Goal: Task Accomplishment & Management: Manage account settings

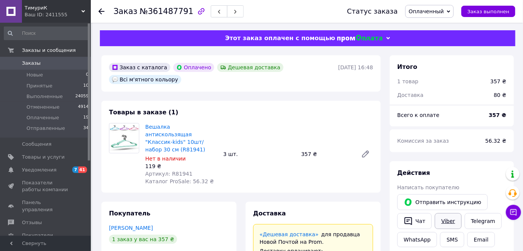
click at [441, 219] on link "Viber" at bounding box center [447, 221] width 26 height 16
click at [44, 128] on span "Отправленные" at bounding box center [45, 128] width 39 height 7
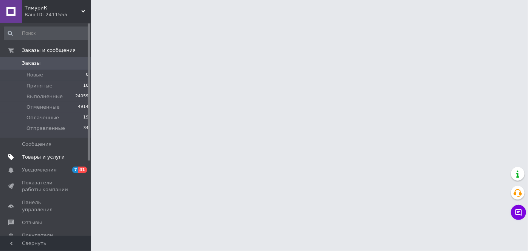
click at [54, 157] on span "Товары и услуги" at bounding box center [43, 157] width 43 height 7
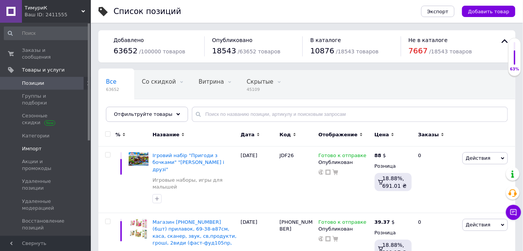
click at [38, 142] on link "Импорт" at bounding box center [46, 148] width 93 height 13
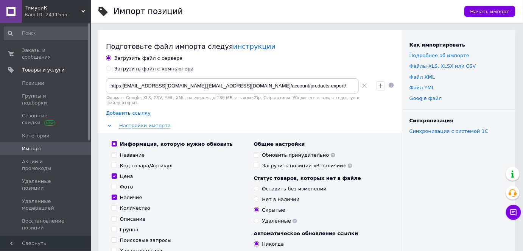
click at [138, 71] on div "Загрузить файл с компьютера" at bounding box center [153, 68] width 79 height 7
click at [111, 71] on input "Загрузить файл с компьютера" at bounding box center [108, 68] width 5 height 5
radio input "true"
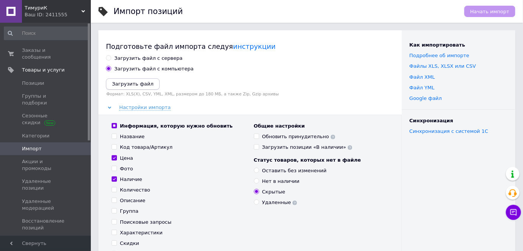
click at [124, 90] on div "Загрузить файл Формат: XLS(X), CSV, YML, XML, размером до 180 МБ, а также Zip, …" at bounding box center [250, 87] width 288 height 18
click at [128, 84] on icon "Загрузить файл" at bounding box center [133, 84] width 42 height 6
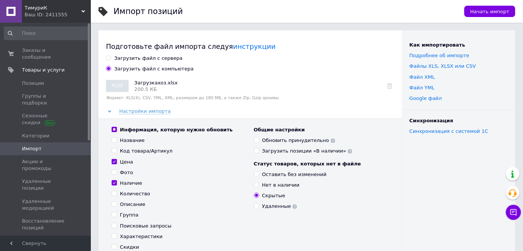
click at [268, 174] on div "Оставить без изменений" at bounding box center [294, 174] width 65 height 7
click at [259, 174] on input "Оставить без изменений" at bounding box center [256, 173] width 5 height 5
radio input "true"
click at [481, 10] on span "Начать импорт" at bounding box center [489, 12] width 39 height 6
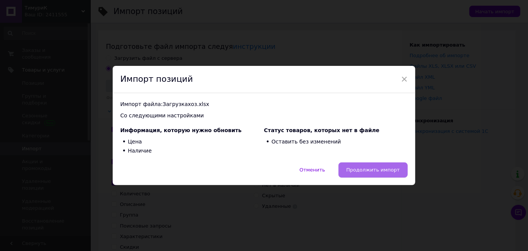
click at [366, 169] on span "Продолжить импорт" at bounding box center [372, 170] width 53 height 6
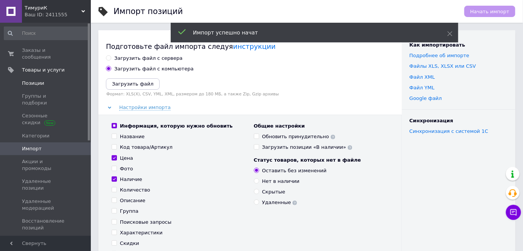
click at [31, 80] on span "Позиции" at bounding box center [33, 83] width 22 height 7
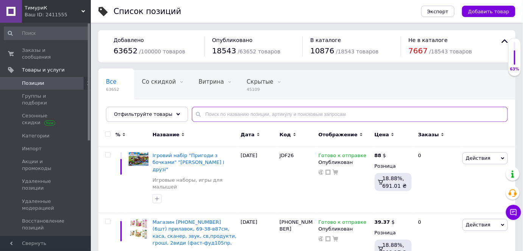
click at [223, 115] on input "text" at bounding box center [350, 114] width 316 height 15
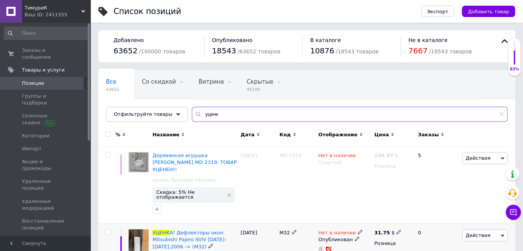
type input "уценк"
click at [358, 230] on icon at bounding box center [360, 232] width 5 height 5
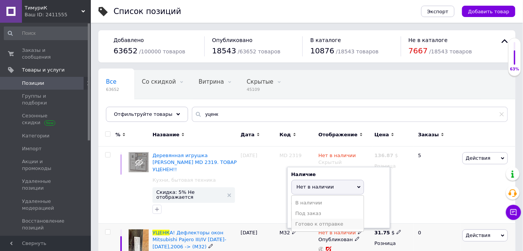
click at [310, 219] on li "Готово к отправке" at bounding box center [328, 224] width 72 height 11
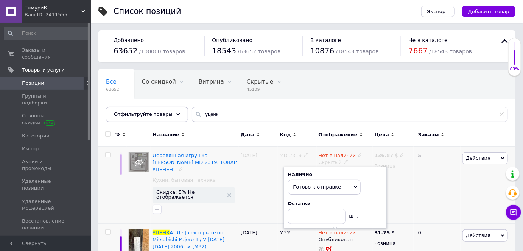
click at [248, 197] on div "21.08.2024" at bounding box center [258, 184] width 39 height 77
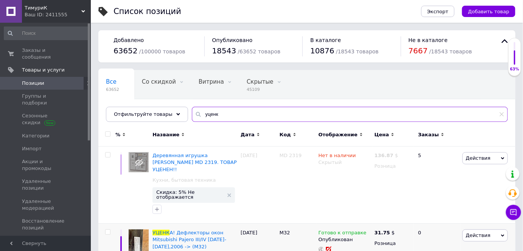
drag, startPoint x: 213, startPoint y: 114, endPoint x: 182, endPoint y: 114, distance: 30.6
click at [182, 114] on div "Все 63652 Со скидкой 0 Удалить Редактировать Витрина 0 Удалить Редактировать Ск…" at bounding box center [306, 96] width 417 height 52
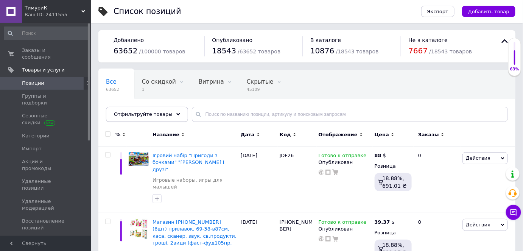
click at [136, 112] on span "Отфильтруйте товары" at bounding box center [143, 114] width 59 height 6
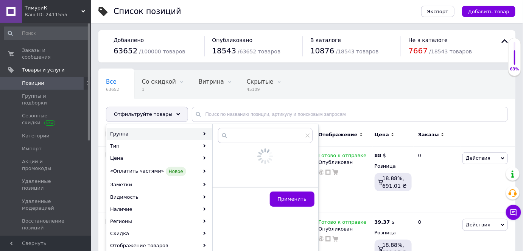
click at [133, 135] on div "Группа" at bounding box center [159, 134] width 105 height 12
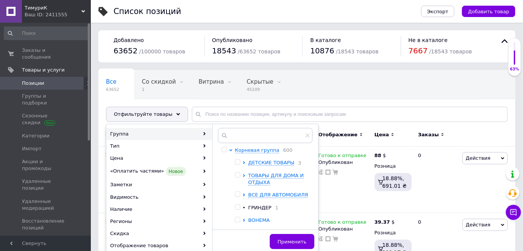
click at [244, 220] on icon at bounding box center [244, 220] width 2 height 3
click at [251, 233] on input "checkbox" at bounding box center [250, 232] width 5 height 5
checkbox input "true"
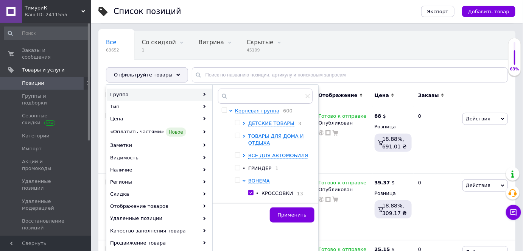
scroll to position [68, 0]
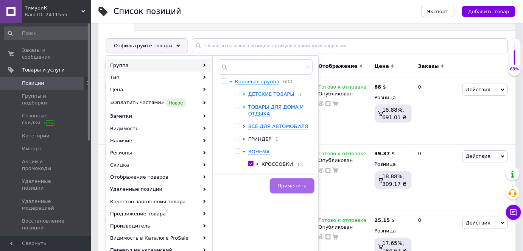
click at [293, 188] on span "Применить" at bounding box center [292, 186] width 29 height 6
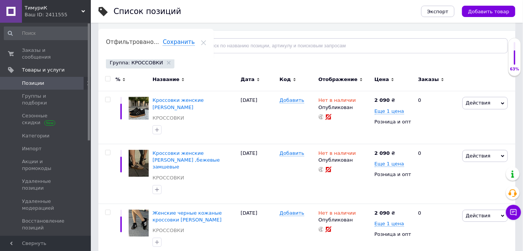
click at [107, 77] on input "checkbox" at bounding box center [107, 78] width 5 height 5
checkbox input "true"
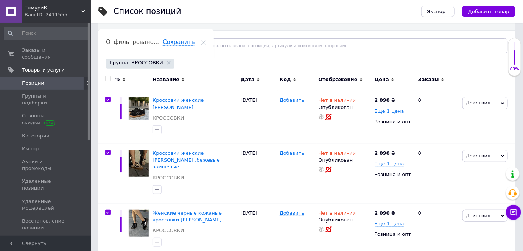
checkbox input "true"
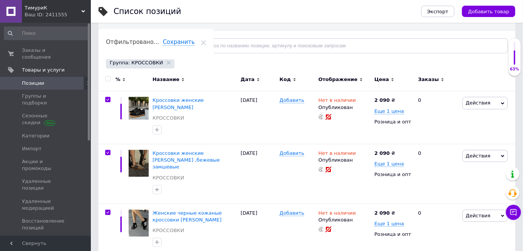
checkbox input "true"
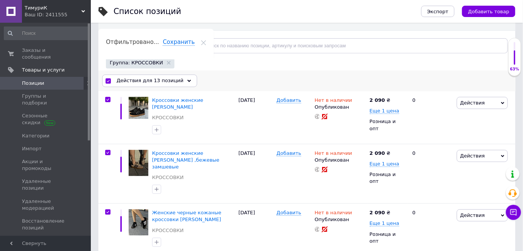
click at [137, 80] on span "Действия для 13 позиций" at bounding box center [149, 80] width 67 height 7
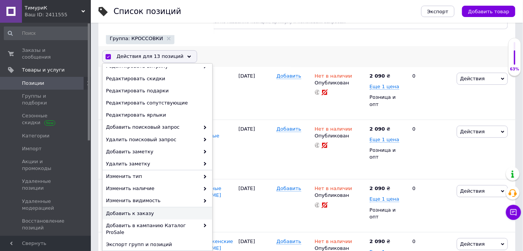
scroll to position [103, 0]
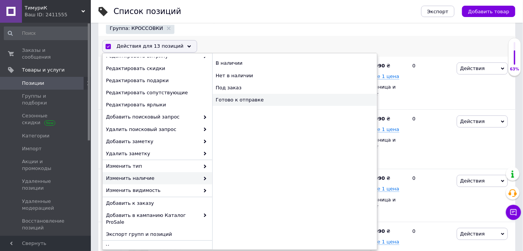
click at [260, 101] on div "Готово к отправке" at bounding box center [294, 100] width 164 height 12
checkbox input "false"
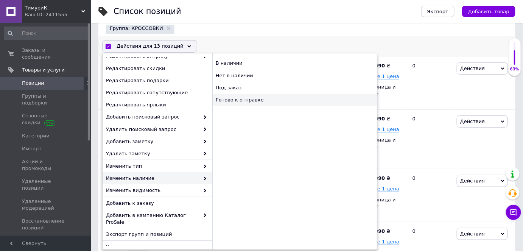
checkbox input "false"
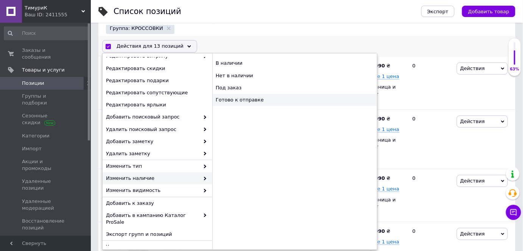
checkbox input "false"
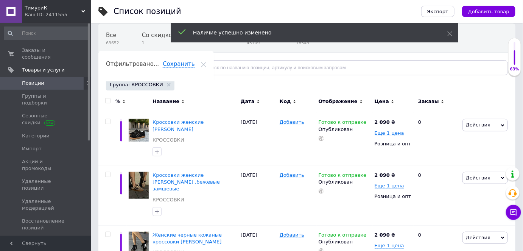
scroll to position [0, 0]
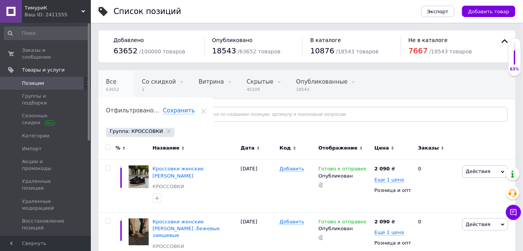
click at [114, 90] on span "63652" at bounding box center [112, 90] width 13 height 6
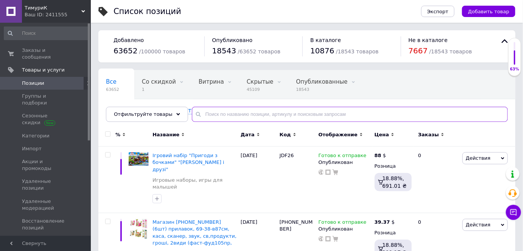
click at [228, 113] on input "text" at bounding box center [350, 114] width 316 height 15
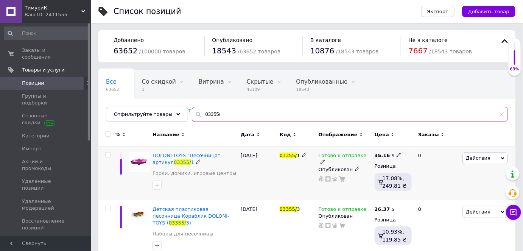
type input "03355/"
click at [109, 154] on input "checkbox" at bounding box center [107, 154] width 5 height 5
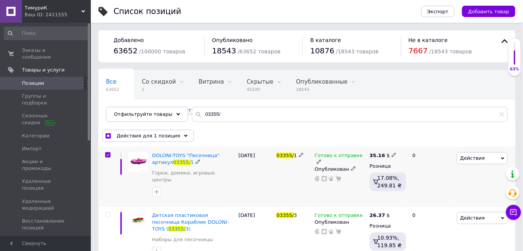
click at [109, 154] on input "checkbox" at bounding box center [107, 154] width 5 height 5
checkbox input "false"
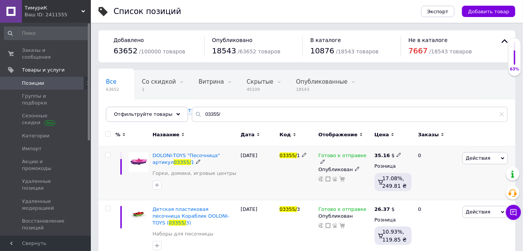
click at [325, 159] on icon at bounding box center [322, 161] width 5 height 5
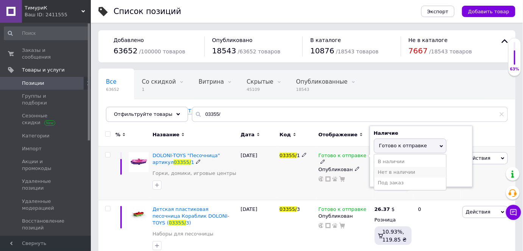
click at [394, 172] on li "Нет в наличии" at bounding box center [410, 172] width 72 height 11
click at [360, 185] on div "Готово к отправке Наличие Нет в наличии В наличии Под заказ Готово к отправке О…" at bounding box center [344, 173] width 56 height 54
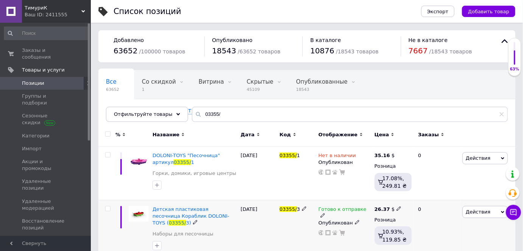
click at [325, 213] on icon at bounding box center [322, 215] width 5 height 5
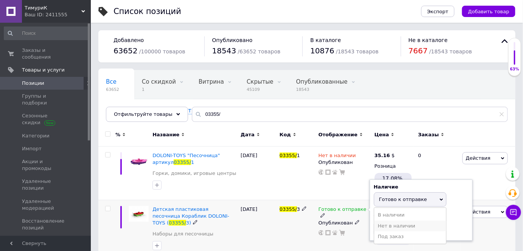
click at [383, 226] on li "Нет в наличии" at bounding box center [410, 225] width 72 height 11
click at [364, 231] on div "Готово к отправке Наличие Нет в наличии В наличии Под заказ Готово к отправке О…" at bounding box center [344, 230] width 56 height 60
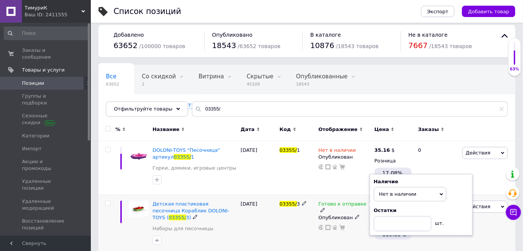
scroll to position [62, 0]
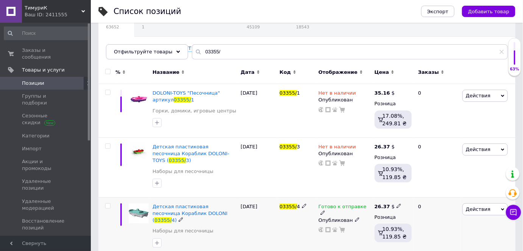
click at [324, 211] on use at bounding box center [322, 213] width 4 height 4
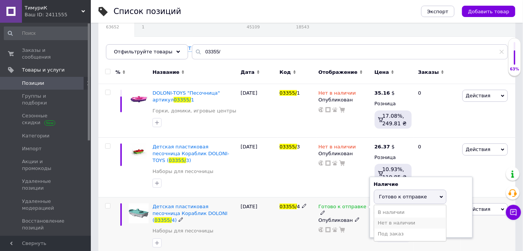
click at [389, 217] on li "Нет в наличии" at bounding box center [410, 222] width 72 height 11
click at [349, 226] on div "Готово к отправке Наличие Нет в наличии В наличии Под заказ Готово к отправке О…" at bounding box center [344, 226] width 56 height 59
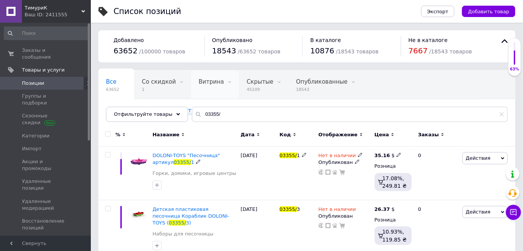
scroll to position [0, 0]
drag, startPoint x: 217, startPoint y: 109, endPoint x: 168, endPoint y: 102, distance: 48.8
click at [168, 102] on div "Все 63652 Со скидкой 1 Удалить Редактировать Витрина 0 Удалить Редактировать Ск…" at bounding box center [306, 96] width 417 height 52
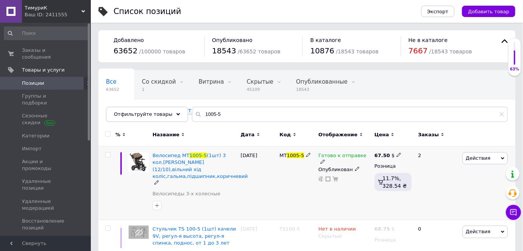
click at [325, 159] on icon at bounding box center [322, 161] width 5 height 5
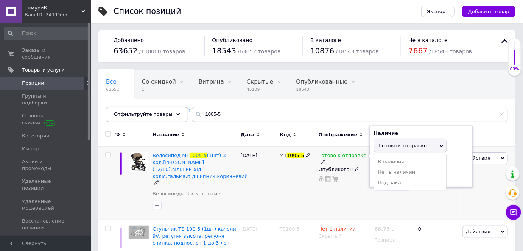
drag, startPoint x: 383, startPoint y: 172, endPoint x: 368, endPoint y: 179, distance: 16.7
click at [381, 172] on li "Нет в наличии" at bounding box center [410, 172] width 72 height 11
click at [352, 187] on div "Готово к отправке Наличие Нет в наличии В наличии Под заказ Готово к отправке О…" at bounding box center [344, 182] width 56 height 73
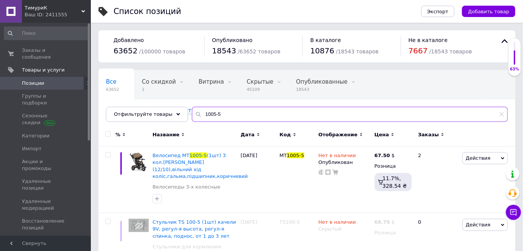
click at [239, 117] on input "1005-5" at bounding box center [350, 114] width 316 height 15
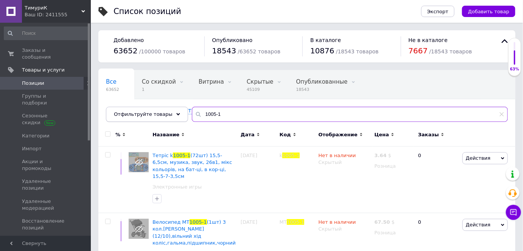
drag, startPoint x: 206, startPoint y: 115, endPoint x: 174, endPoint y: 112, distance: 32.0
click at [174, 112] on div "Отфильтруйте товары 1005-1" at bounding box center [307, 114] width 402 height 15
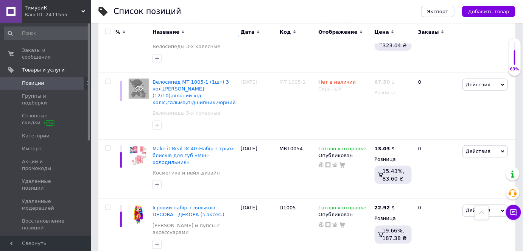
scroll to position [1300, 0]
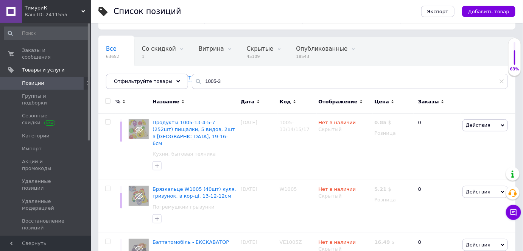
scroll to position [0, 0]
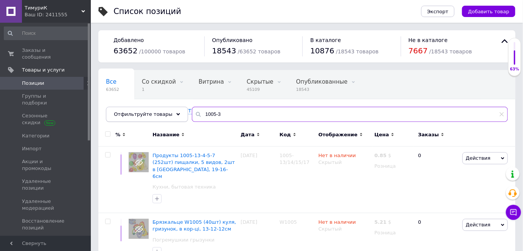
drag, startPoint x: 164, startPoint y: 112, endPoint x: 159, endPoint y: 112, distance: 5.3
click at [161, 112] on div "Отфильтруйте товары 1005-3" at bounding box center [307, 114] width 402 height 15
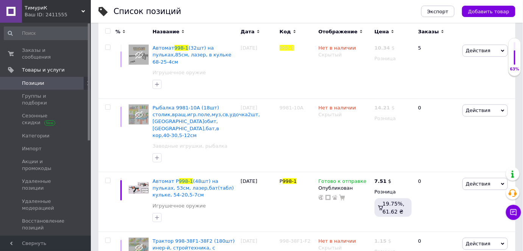
scroll to position [178, 0]
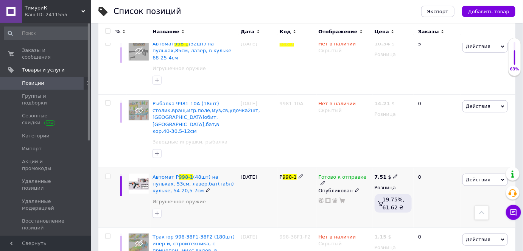
click at [325, 181] on icon at bounding box center [322, 183] width 5 height 5
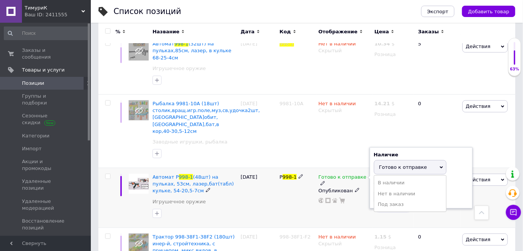
drag, startPoint x: 387, startPoint y: 171, endPoint x: 367, endPoint y: 173, distance: 20.6
click at [385, 188] on li "Нет в наличии" at bounding box center [410, 193] width 72 height 11
click at [363, 177] on div "Готово к отправке Наличие Нет в наличии В наличии Под заказ Готово к отправке О…" at bounding box center [344, 198] width 56 height 60
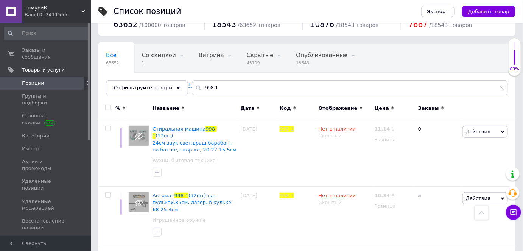
scroll to position [0, 0]
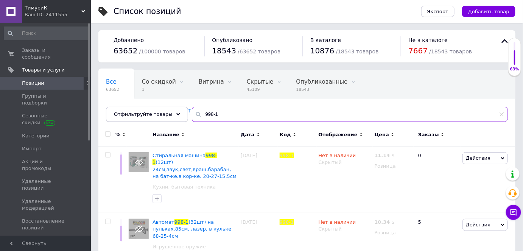
drag, startPoint x: 220, startPoint y: 113, endPoint x: 157, endPoint y: 112, distance: 63.2
click at [157, 112] on div "Отфильтруйте товары 998-1" at bounding box center [307, 114] width 402 height 15
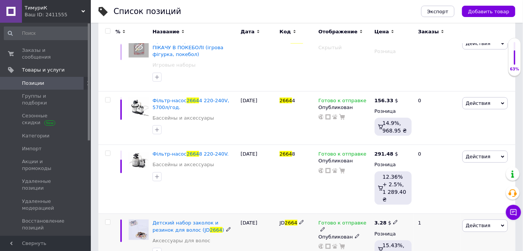
scroll to position [242, 0]
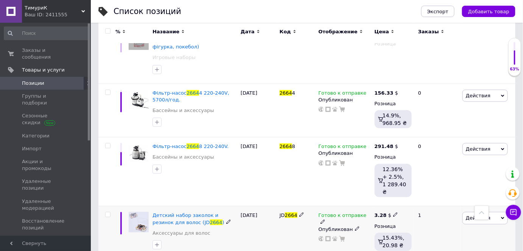
click at [325, 219] on icon at bounding box center [322, 221] width 5 height 5
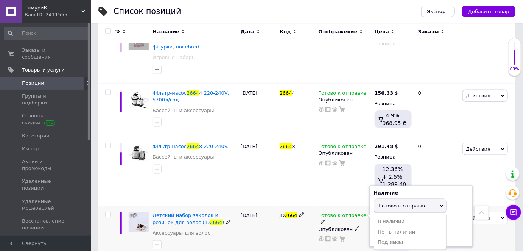
drag, startPoint x: 378, startPoint y: 216, endPoint x: 329, endPoint y: 195, distance: 53.6
click at [377, 227] on li "Нет в наличии" at bounding box center [410, 232] width 72 height 11
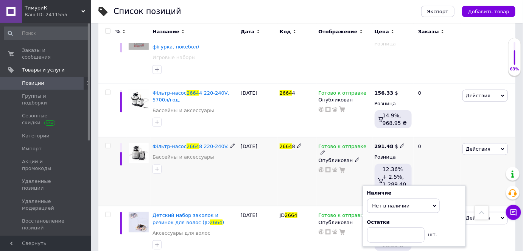
click at [326, 185] on div "Готово к отправке Опубликован" at bounding box center [344, 171] width 56 height 69
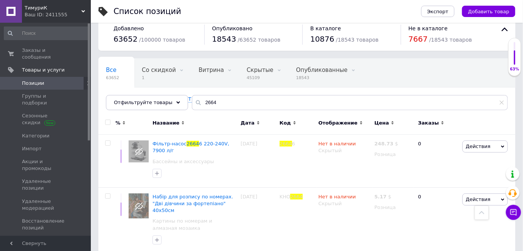
scroll to position [10, 0]
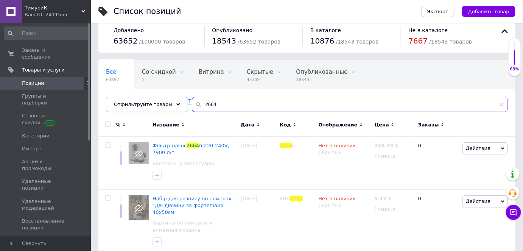
drag, startPoint x: 224, startPoint y: 103, endPoint x: 146, endPoint y: 99, distance: 78.0
click at [146, 99] on div "Отфильтруйте товары 2664" at bounding box center [307, 104] width 402 height 15
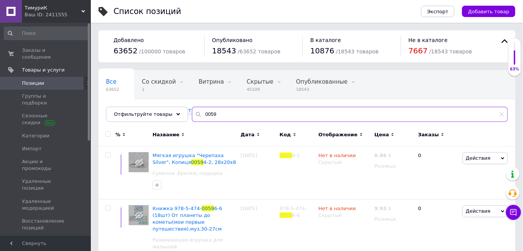
drag, startPoint x: 216, startPoint y: 113, endPoint x: 102, endPoint y: 108, distance: 113.6
click at [111, 105] on div "Все 63652 Со скидкой 1 Удалить Редактировать Витрина 0 Удалить Редактировать Ск…" at bounding box center [306, 96] width 417 height 52
type input "67374"
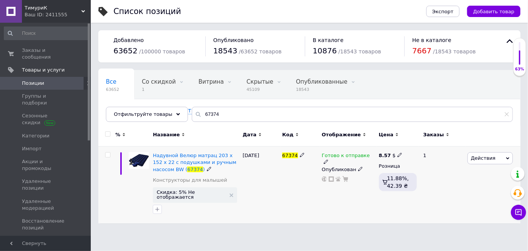
click at [328, 160] on use at bounding box center [326, 162] width 4 height 4
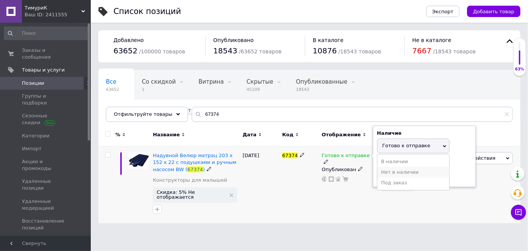
drag, startPoint x: 380, startPoint y: 172, endPoint x: 360, endPoint y: 187, distance: 25.3
click at [380, 172] on li "Нет в наличии" at bounding box center [413, 172] width 72 height 11
click at [360, 188] on div "Готово к отправке Наличие Нет в наличии В наличии Под заказ Готово к отправке О…" at bounding box center [348, 184] width 57 height 77
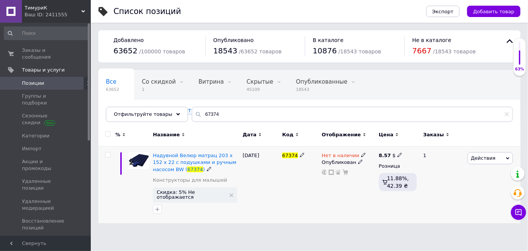
click at [399, 155] on div "8.57 $" at bounding box center [398, 155] width 38 height 7
click at [397, 157] on use at bounding box center [399, 155] width 4 height 4
drag, startPoint x: 426, startPoint y: 147, endPoint x: 389, endPoint y: 148, distance: 37.1
click at [390, 147] on div "8.57 $ Цена 8.57 Валюта $ € CHF ₴ £ ¥ PLN ₸ MDL HUF KGS CN¥ TRY ₩ lei Розница 1…" at bounding box center [398, 184] width 42 height 77
type input "25"
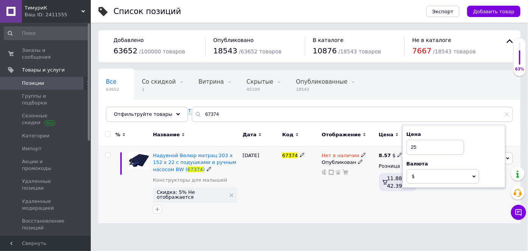
click at [293, 186] on div "67374" at bounding box center [300, 184] width 40 height 77
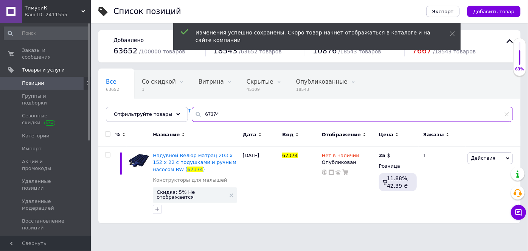
drag, startPoint x: 224, startPoint y: 115, endPoint x: 134, endPoint y: 104, distance: 90.7
click at [134, 104] on div "Все 63652 Со скидкой 1 Удалить Редактировать Витрина 0 Удалить Редактировать Ск…" at bounding box center [309, 96] width 422 height 52
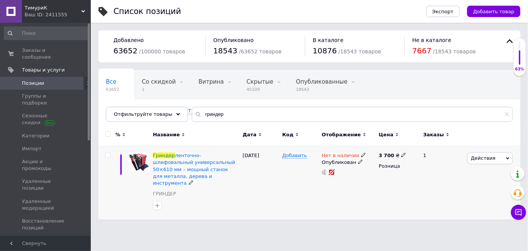
drag, startPoint x: 360, startPoint y: 154, endPoint x: 363, endPoint y: 160, distance: 7.2
click at [361, 154] on icon at bounding box center [363, 154] width 5 height 5
drag, startPoint x: 384, startPoint y: 181, endPoint x: 324, endPoint y: 199, distance: 63.2
click at [380, 182] on li "Готово к отправке" at bounding box center [404, 182] width 72 height 11
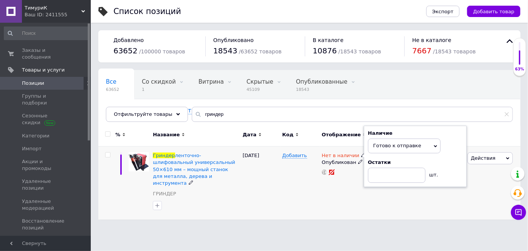
click at [310, 201] on div "Добавить" at bounding box center [300, 182] width 40 height 73
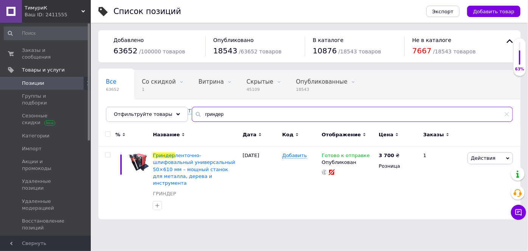
drag, startPoint x: 215, startPoint y: 112, endPoint x: 131, endPoint y: 99, distance: 84.9
click at [131, 99] on div "Все 63652 Со скидкой 1 Удалить Редактировать Витрина 0 Удалить Редактировать Ск…" at bounding box center [309, 96] width 422 height 52
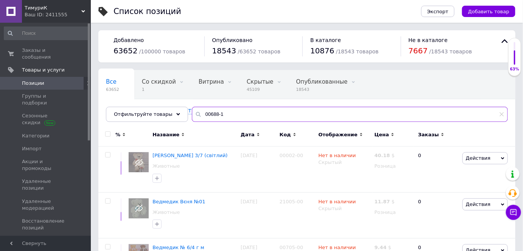
click at [237, 111] on input "00688-1" at bounding box center [350, 114] width 316 height 15
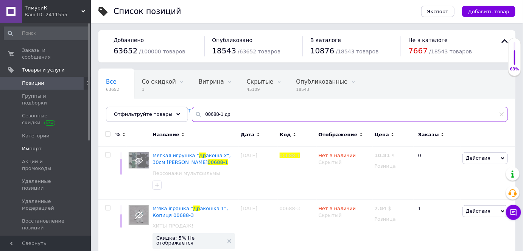
type input "00688-1 др"
click at [34, 145] on span "Импорт" at bounding box center [32, 148] width 20 height 7
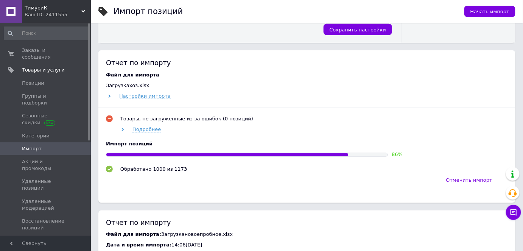
scroll to position [309, 0]
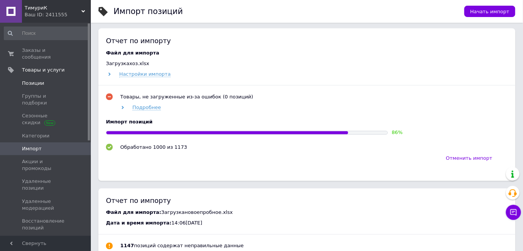
click at [55, 77] on link "Позиции" at bounding box center [46, 83] width 93 height 13
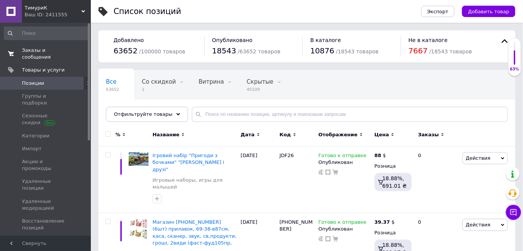
click at [27, 54] on link "Заказы и сообщения 0 0" at bounding box center [46, 54] width 93 height 20
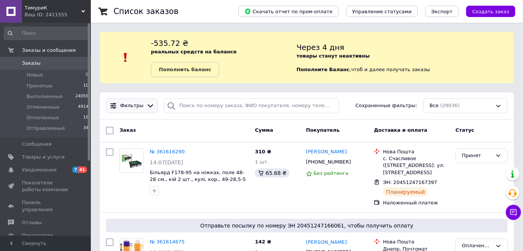
click at [135, 106] on span "Фильтры" at bounding box center [131, 105] width 23 height 7
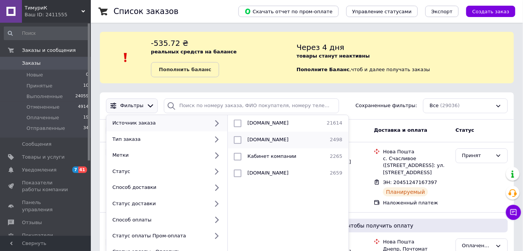
click at [236, 137] on input "checkbox" at bounding box center [238, 140] width 8 height 8
checkbox input "true"
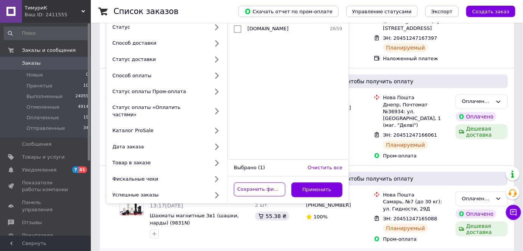
scroll to position [172, 0]
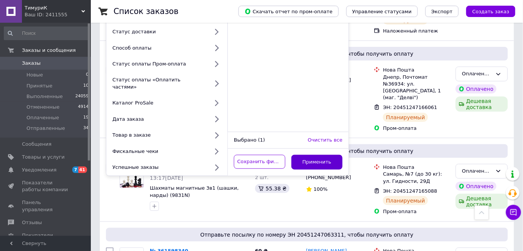
click at [315, 155] on button "Применить" at bounding box center [316, 162] width 51 height 15
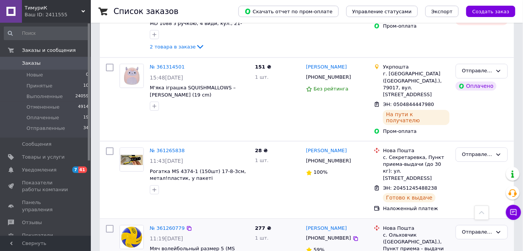
scroll to position [557, 0]
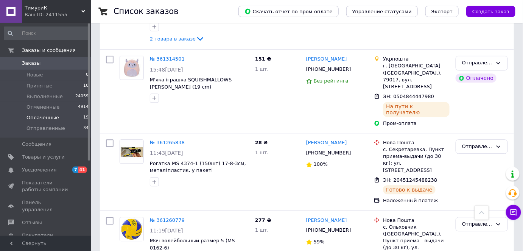
click at [55, 121] on li "Оплаченные 19" at bounding box center [46, 117] width 93 height 11
click at [55, 129] on span "Отправленные" at bounding box center [45, 128] width 39 height 7
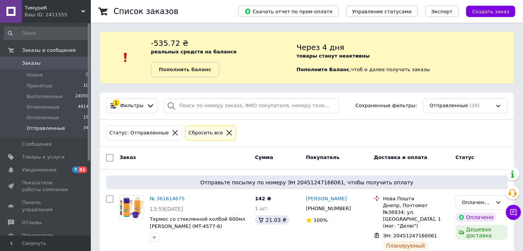
click at [172, 132] on icon at bounding box center [174, 132] width 5 height 5
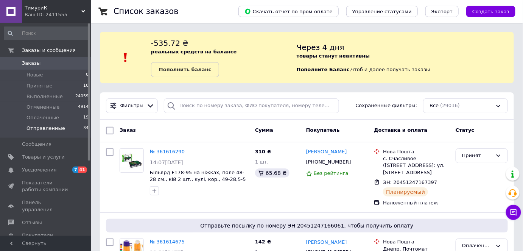
drag, startPoint x: 47, startPoint y: 127, endPoint x: 78, endPoint y: 128, distance: 30.3
click at [47, 127] on span "Отправленные" at bounding box center [45, 128] width 39 height 7
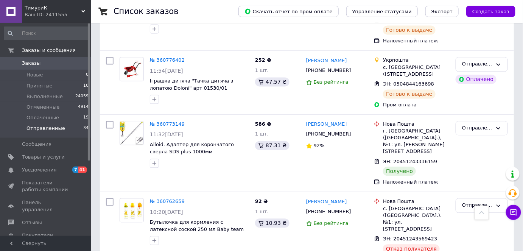
scroll to position [2395, 0]
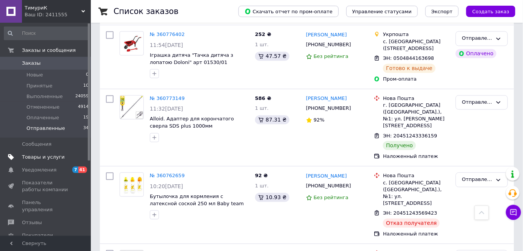
click at [40, 155] on span "Товары и услуги" at bounding box center [43, 157] width 43 height 7
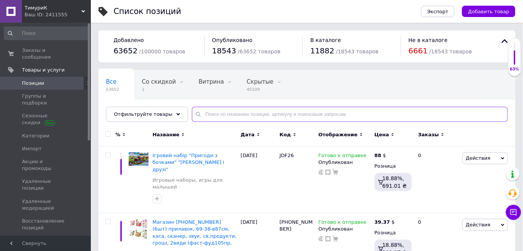
click at [200, 110] on input "text" at bounding box center [350, 114] width 316 height 15
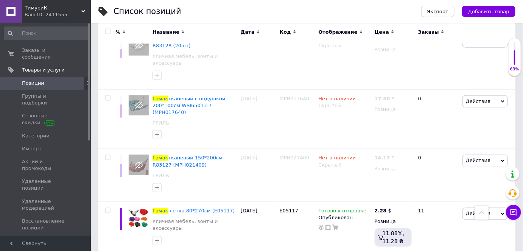
scroll to position [380, 0]
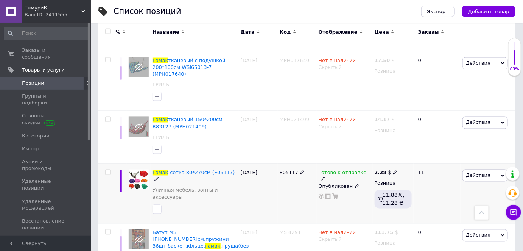
click at [325, 177] on icon at bounding box center [322, 179] width 5 height 5
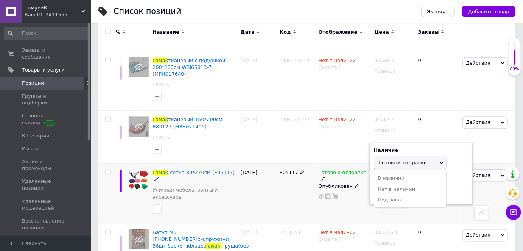
drag, startPoint x: 385, startPoint y: 174, endPoint x: 377, endPoint y: 177, distance: 8.3
click at [383, 184] on li "Нет в наличии" at bounding box center [410, 189] width 72 height 11
click at [357, 186] on div "Готово к отправке Наличие Нет в наличии В наличии Под заказ Готово к отправке О…" at bounding box center [344, 193] width 56 height 60
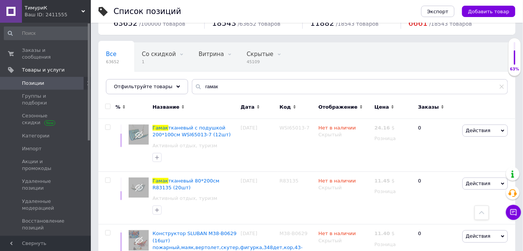
scroll to position [0, 0]
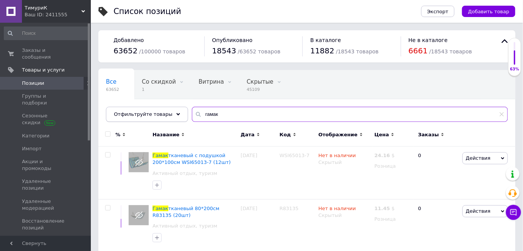
drag, startPoint x: 229, startPoint y: 116, endPoint x: 140, endPoint y: 106, distance: 89.4
click at [142, 111] on div "Отфильтруйте товары гамак" at bounding box center [307, 114] width 402 height 15
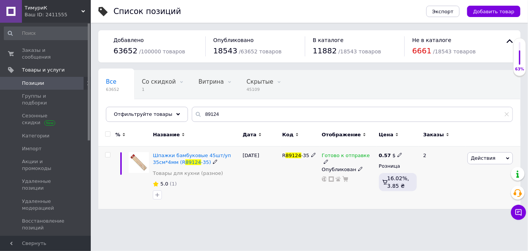
drag, startPoint x: 368, startPoint y: 155, endPoint x: 372, endPoint y: 159, distance: 6.2
click at [328, 159] on icon at bounding box center [326, 161] width 5 height 5
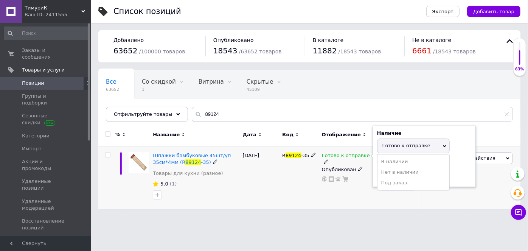
click at [385, 174] on li "Нет в наличии" at bounding box center [413, 172] width 72 height 11
click at [360, 180] on div "Готово к отправке Наличие Нет в наличии В наличии Под заказ Готово к отправке О…" at bounding box center [348, 177] width 57 height 63
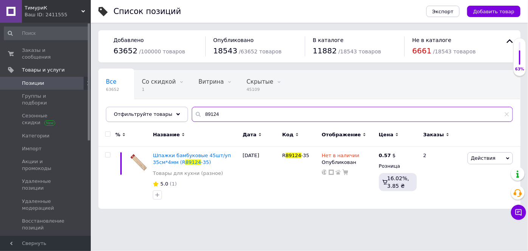
drag, startPoint x: 187, startPoint y: 116, endPoint x: 165, endPoint y: 114, distance: 21.6
click at [165, 114] on div "Отфильтруйте товары 89124" at bounding box center [309, 114] width 407 height 15
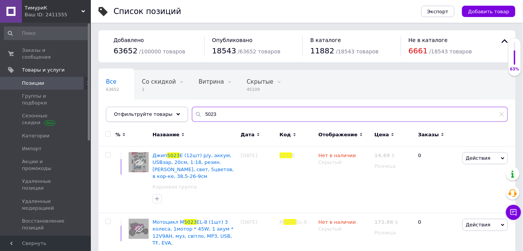
drag, startPoint x: 220, startPoint y: 117, endPoint x: 147, endPoint y: 109, distance: 73.8
click at [147, 109] on div "Отфильтруйте товары 5023" at bounding box center [307, 114] width 402 height 15
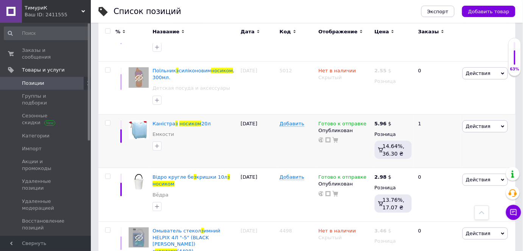
scroll to position [238, 0]
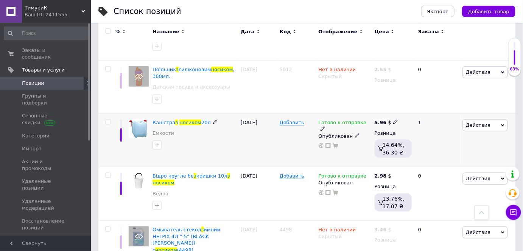
drag, startPoint x: 364, startPoint y: 120, endPoint x: 369, endPoint y: 124, distance: 6.5
click at [325, 126] on icon at bounding box center [322, 128] width 5 height 5
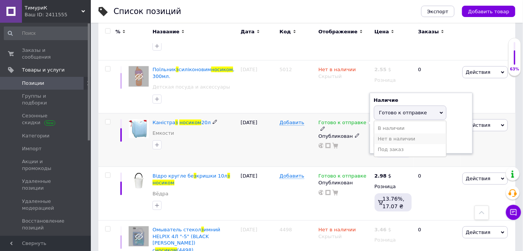
click at [387, 138] on li "Нет в наличии" at bounding box center [410, 138] width 72 height 11
click at [335, 152] on div "Готово к отправке Наличие Нет в наличии В наличии Под заказ Готово к отправке О…" at bounding box center [344, 140] width 56 height 54
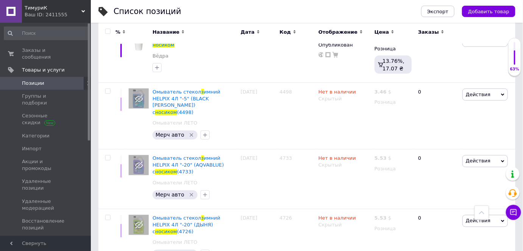
scroll to position [0, 0]
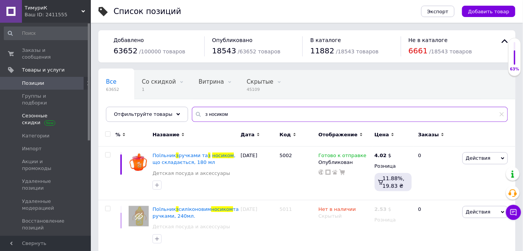
drag, startPoint x: 226, startPoint y: 112, endPoint x: 84, endPoint y: 108, distance: 141.9
type input "пикми"
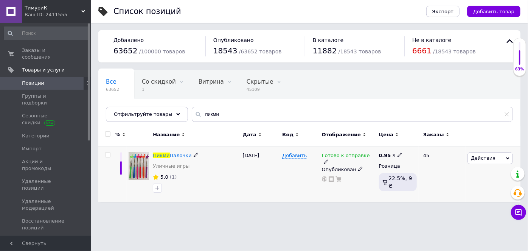
click at [397, 154] on icon at bounding box center [399, 154] width 5 height 5
drag, startPoint x: 420, startPoint y: 146, endPoint x: 402, endPoint y: 142, distance: 18.6
click at [402, 142] on div "Цена 0.95 Валюта $ € CHF ₴ £ ¥ PLN ₸ MDL HUF KGS CN¥ TRY ₩ lei" at bounding box center [453, 156] width 103 height 63
type input "1.8"
click at [354, 185] on div "Готово к отправке Опубликован" at bounding box center [348, 174] width 57 height 56
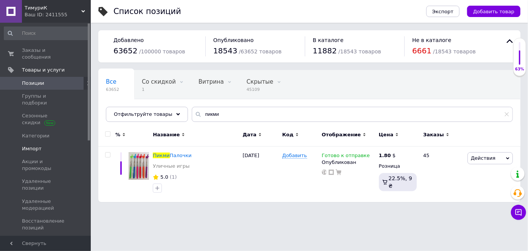
click at [28, 145] on span "Импорт" at bounding box center [32, 148] width 20 height 7
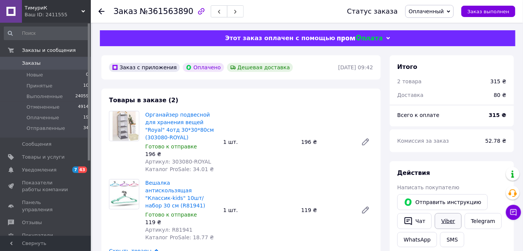
click at [440, 219] on link "Viber" at bounding box center [447, 221] width 26 height 16
click at [37, 117] on span "Оплаченные" at bounding box center [42, 117] width 33 height 7
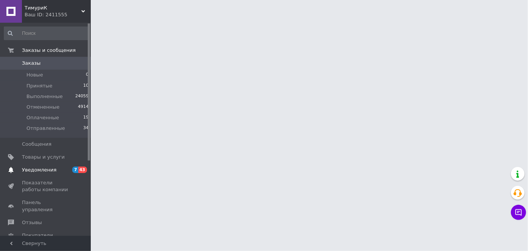
click at [52, 171] on span "Уведомления" at bounding box center [46, 169] width 48 height 7
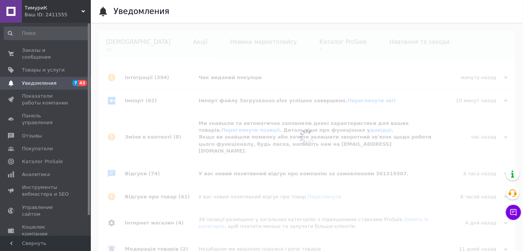
scroll to position [0, 61]
click at [39, 50] on span "Заказы и сообщения" at bounding box center [46, 54] width 48 height 14
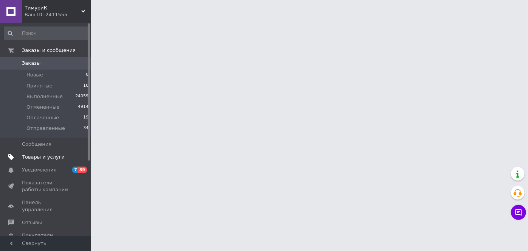
click at [43, 157] on span "Товары и услуги" at bounding box center [43, 157] width 43 height 7
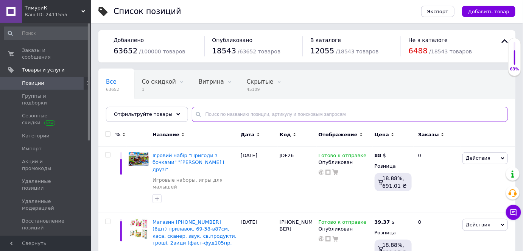
click at [231, 112] on input "text" at bounding box center [350, 114] width 316 height 15
click at [38, 145] on span "Импорт" at bounding box center [32, 148] width 20 height 7
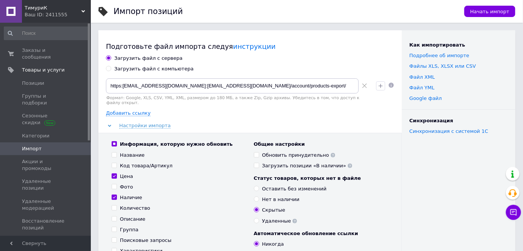
click at [129, 69] on div "Загрузить файл с компьютера" at bounding box center [153, 68] width 79 height 7
click at [111, 69] on input "Загрузить файл с компьютера" at bounding box center [108, 68] width 5 height 5
radio input "true"
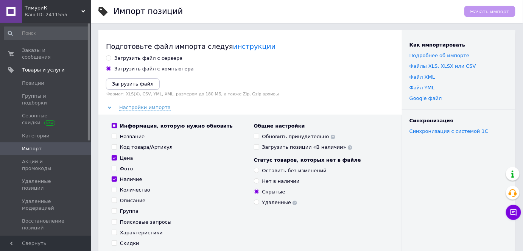
click at [130, 83] on icon "Загрузить файл" at bounding box center [133, 84] width 42 height 6
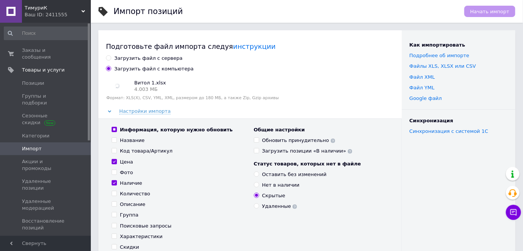
click at [132, 194] on div "Количество" at bounding box center [135, 193] width 30 height 7
click at [116, 194] on input "Количество" at bounding box center [114, 193] width 5 height 5
checkbox input "true"
click at [279, 174] on div "Оставить без изменений" at bounding box center [294, 174] width 65 height 7
click at [259, 174] on input "Оставить без изменений" at bounding box center [256, 173] width 5 height 5
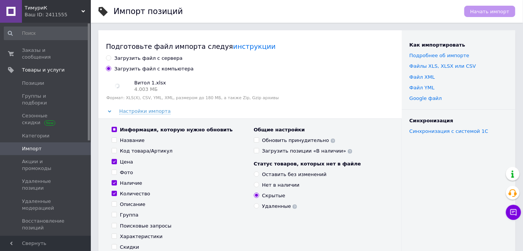
radio input "true"
click at [488, 12] on span "Начать импорт" at bounding box center [489, 12] width 39 height 6
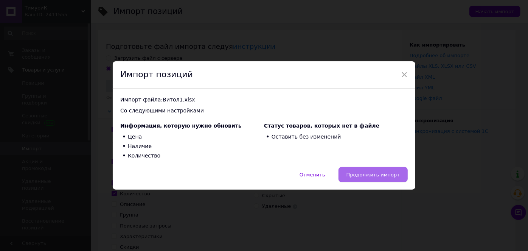
click at [379, 176] on span "Продолжить импорт" at bounding box center [372, 175] width 53 height 6
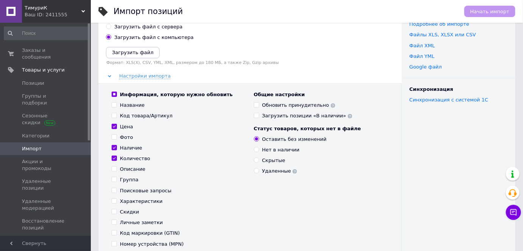
scroll to position [68, 0]
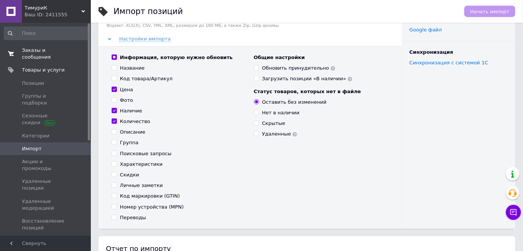
click at [53, 52] on span "Заказы и сообщения" at bounding box center [46, 54] width 48 height 14
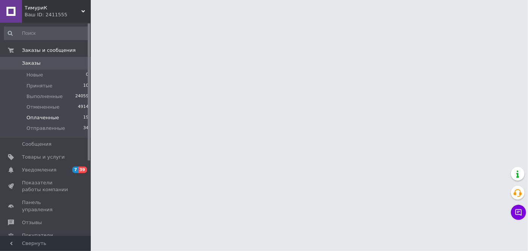
click at [62, 119] on li "Оплаченные 19" at bounding box center [46, 117] width 93 height 11
click at [63, 119] on li "Оплаченные 19" at bounding box center [46, 117] width 93 height 11
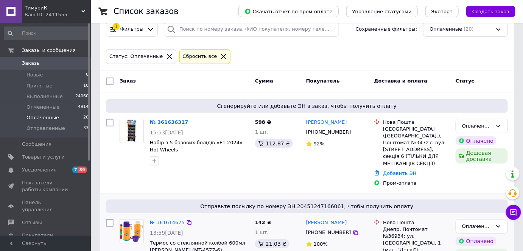
scroll to position [103, 0]
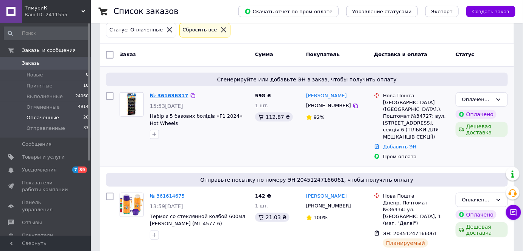
click at [158, 96] on link "№ 361636317" at bounding box center [169, 96] width 39 height 6
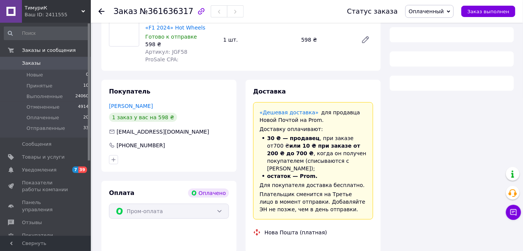
scroll to position [103, 0]
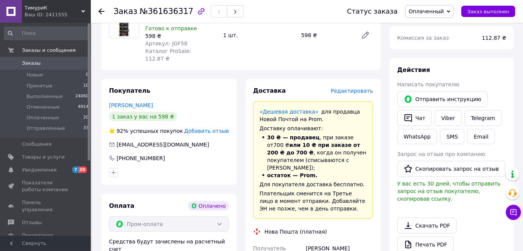
click at [495, 63] on div "Действия Написать покупателю   Отправить инструкцию   Чат Viber Telegram WhatsA…" at bounding box center [451, 169] width 124 height 223
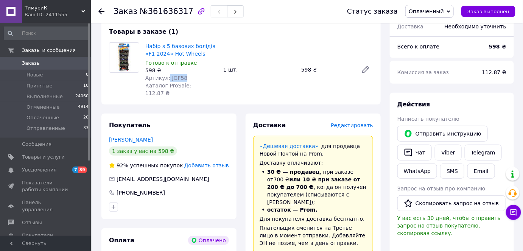
drag, startPoint x: 179, startPoint y: 78, endPoint x: 166, endPoint y: 79, distance: 12.9
click at [166, 79] on div "Артикул: JGF58" at bounding box center [181, 78] width 72 height 8
copy span "JGF58"
click at [442, 153] on link "Viber" at bounding box center [447, 152] width 26 height 16
drag, startPoint x: 455, startPoint y: 101, endPoint x: 419, endPoint y: 105, distance: 36.2
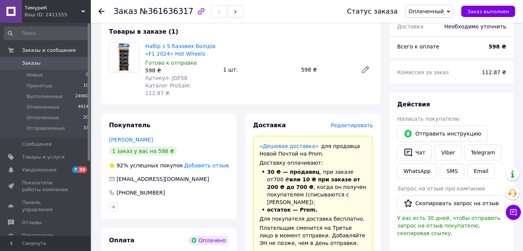
click at [455, 101] on div "Действия" at bounding box center [451, 104] width 109 height 9
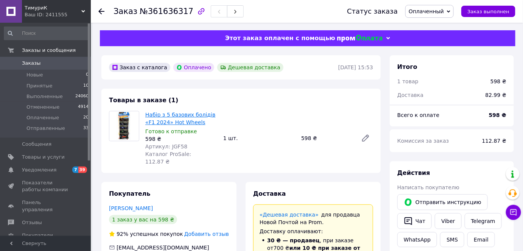
click at [165, 121] on link "Набір з 5 базових болідів «F1 2024» Hot Wheels" at bounding box center [180, 119] width 70 height 14
